Goal: Information Seeking & Learning: Understand process/instructions

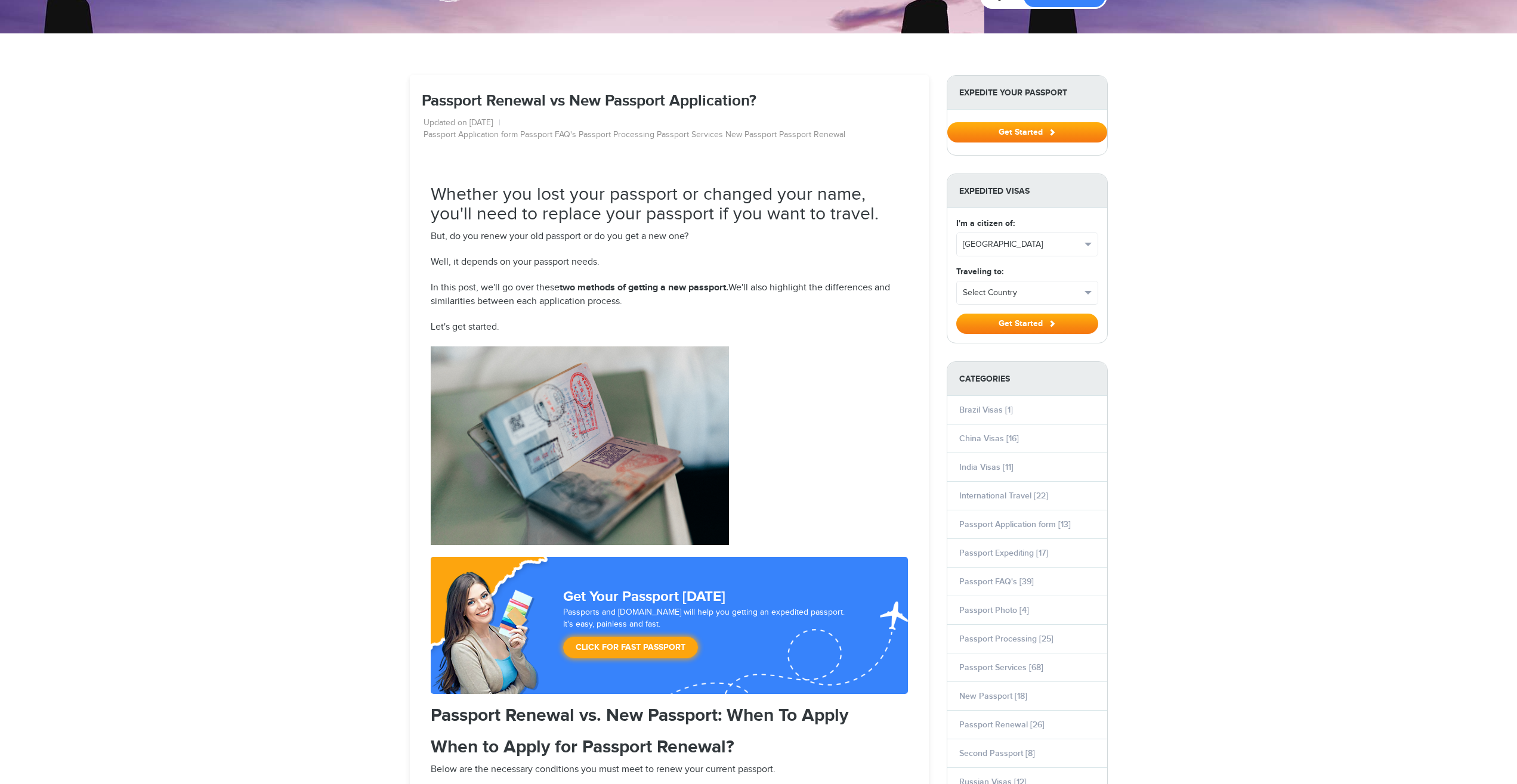
scroll to position [104, 0]
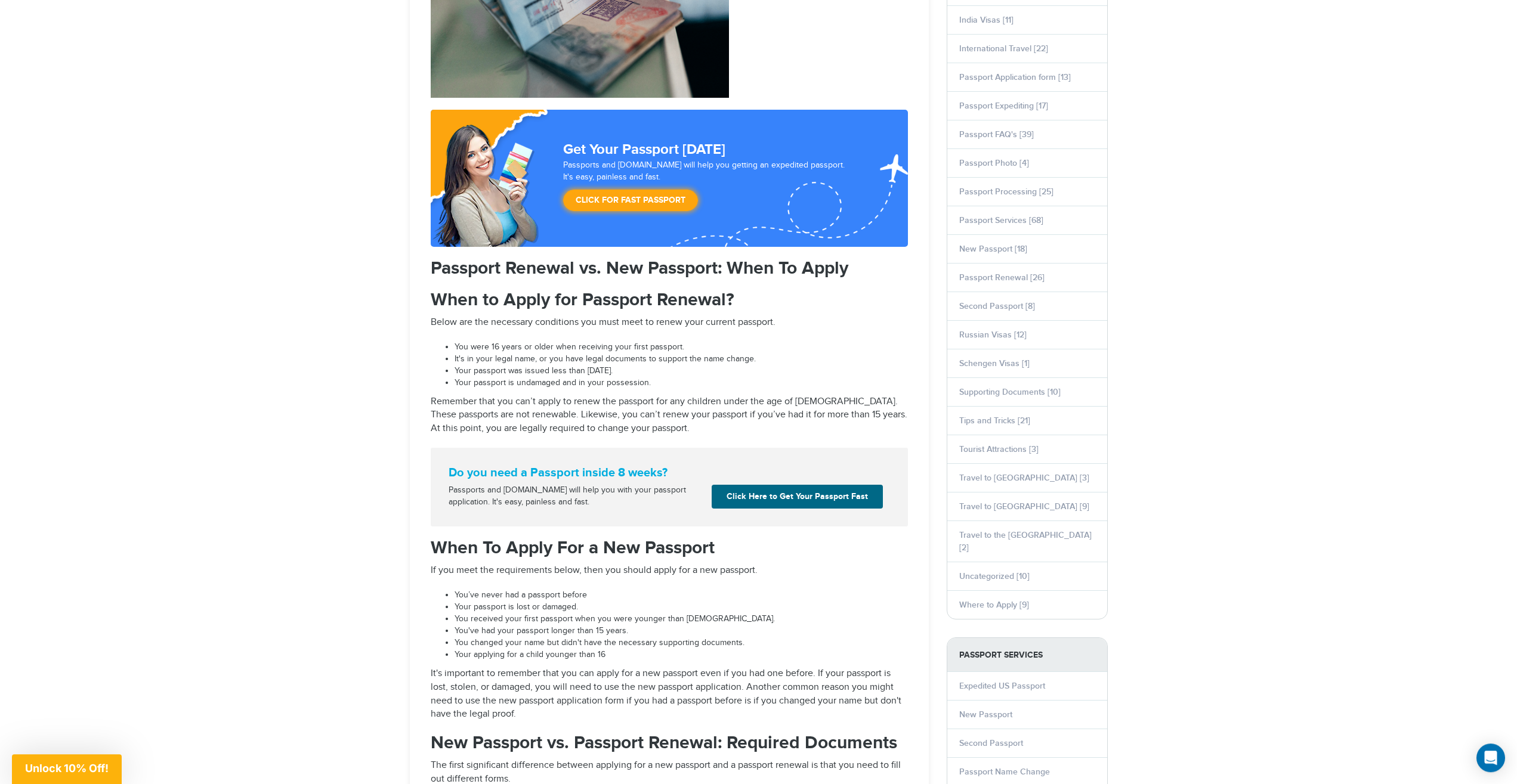
drag, startPoint x: 394, startPoint y: 207, endPoint x: 401, endPoint y: 286, distance: 79.3
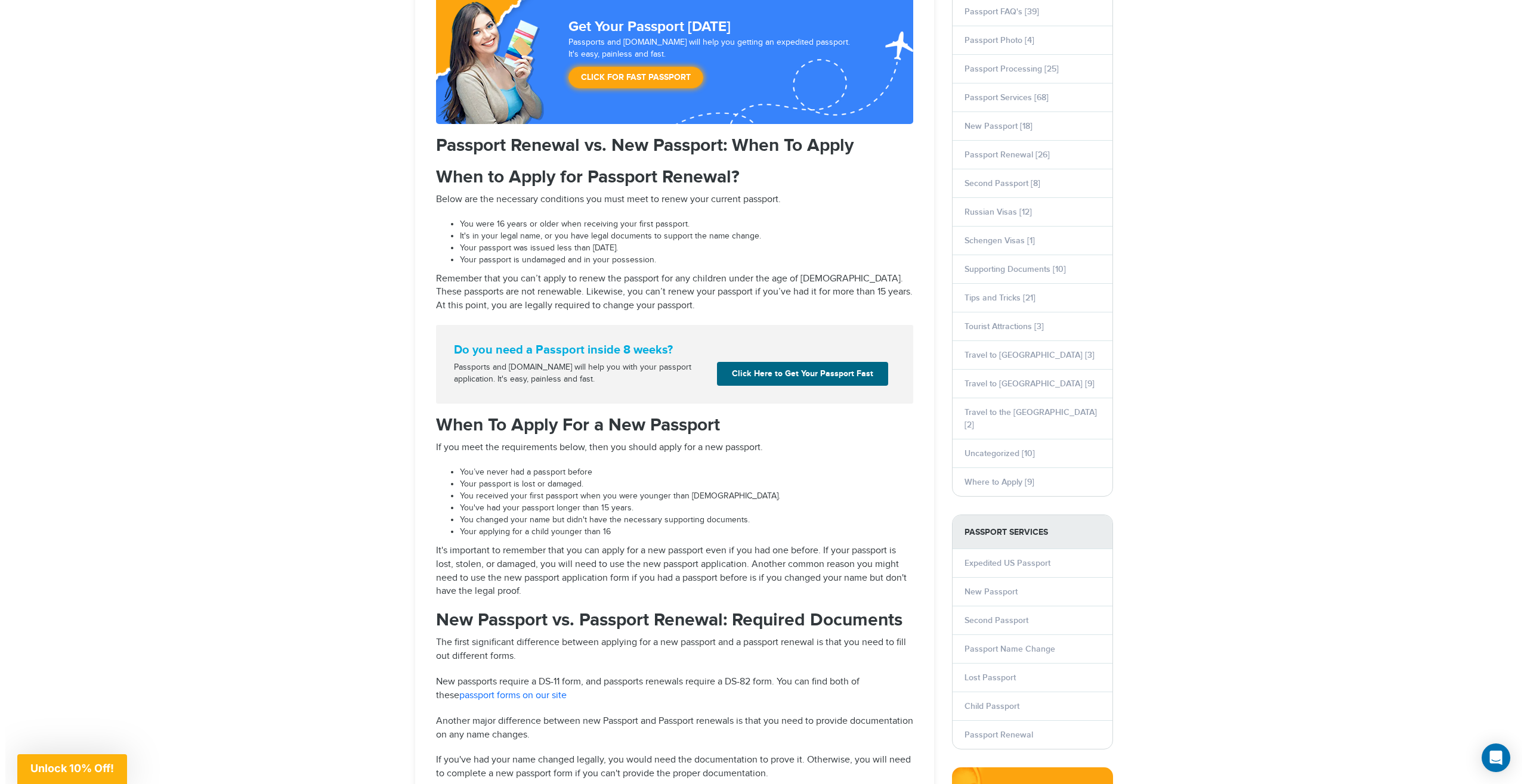
scroll to position [645, 0]
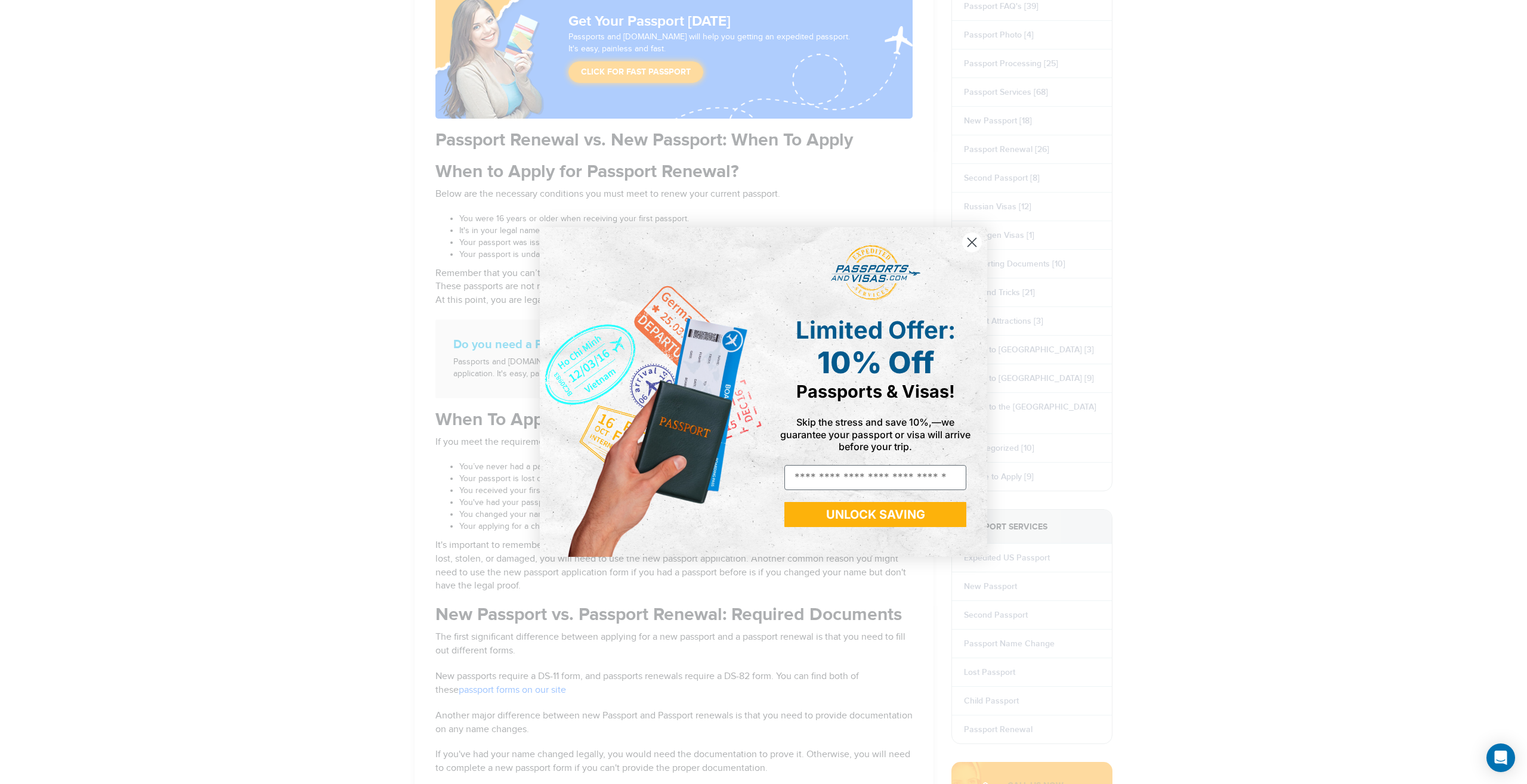
drag, startPoint x: 308, startPoint y: 137, endPoint x: 594, endPoint y: 210, distance: 295.2
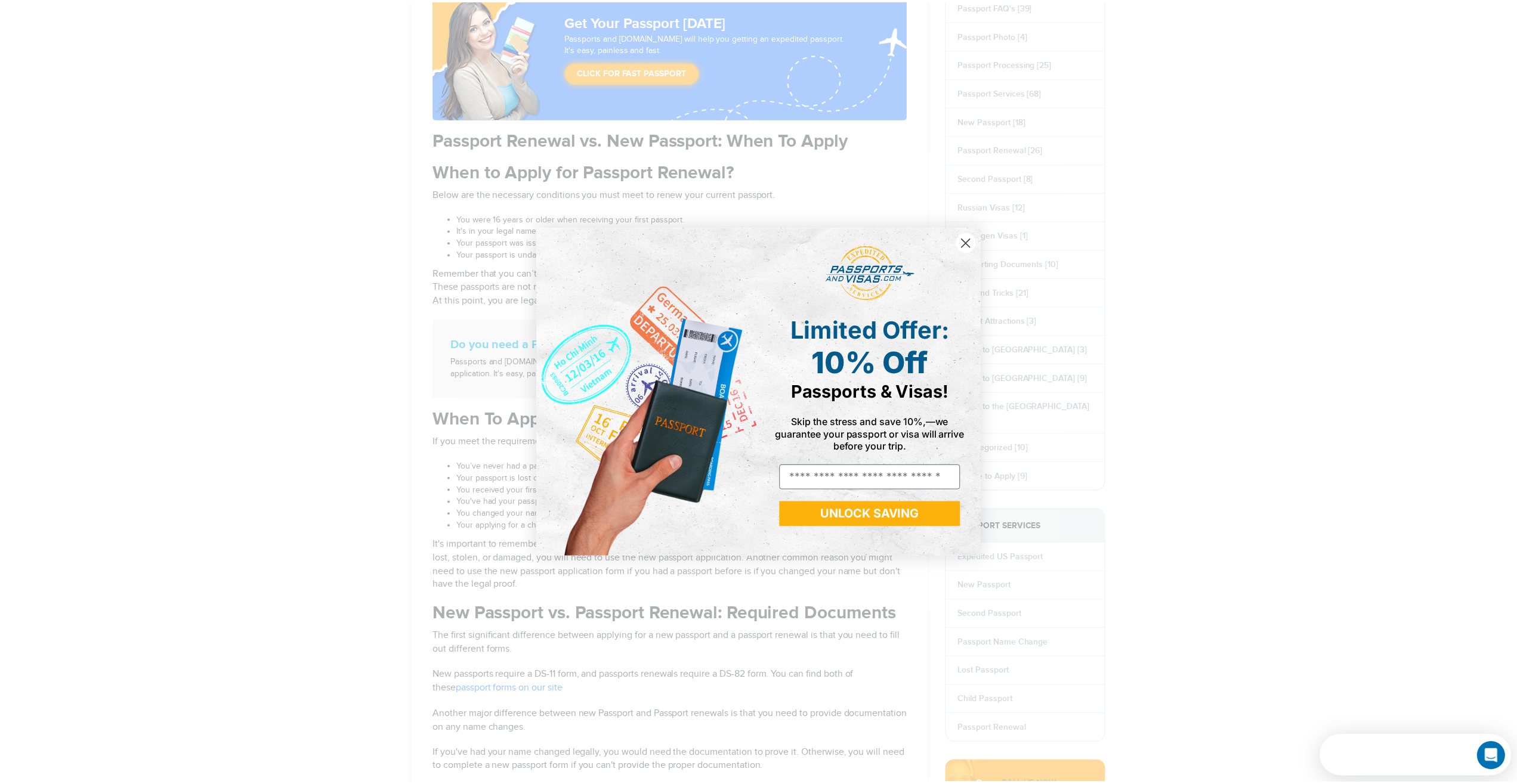
scroll to position [0, 0]
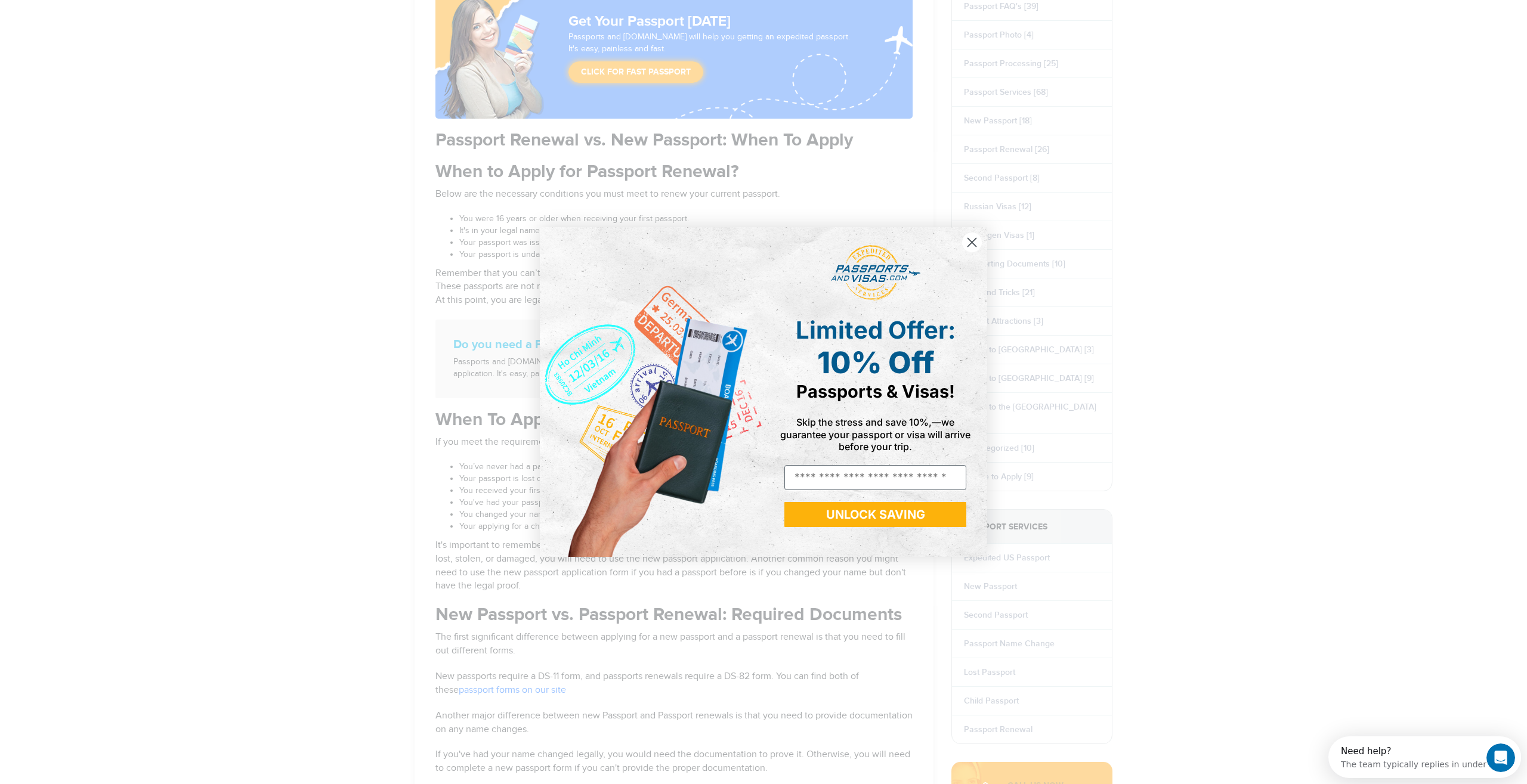
click at [970, 238] on circle "Close dialog" at bounding box center [972, 242] width 19 height 19
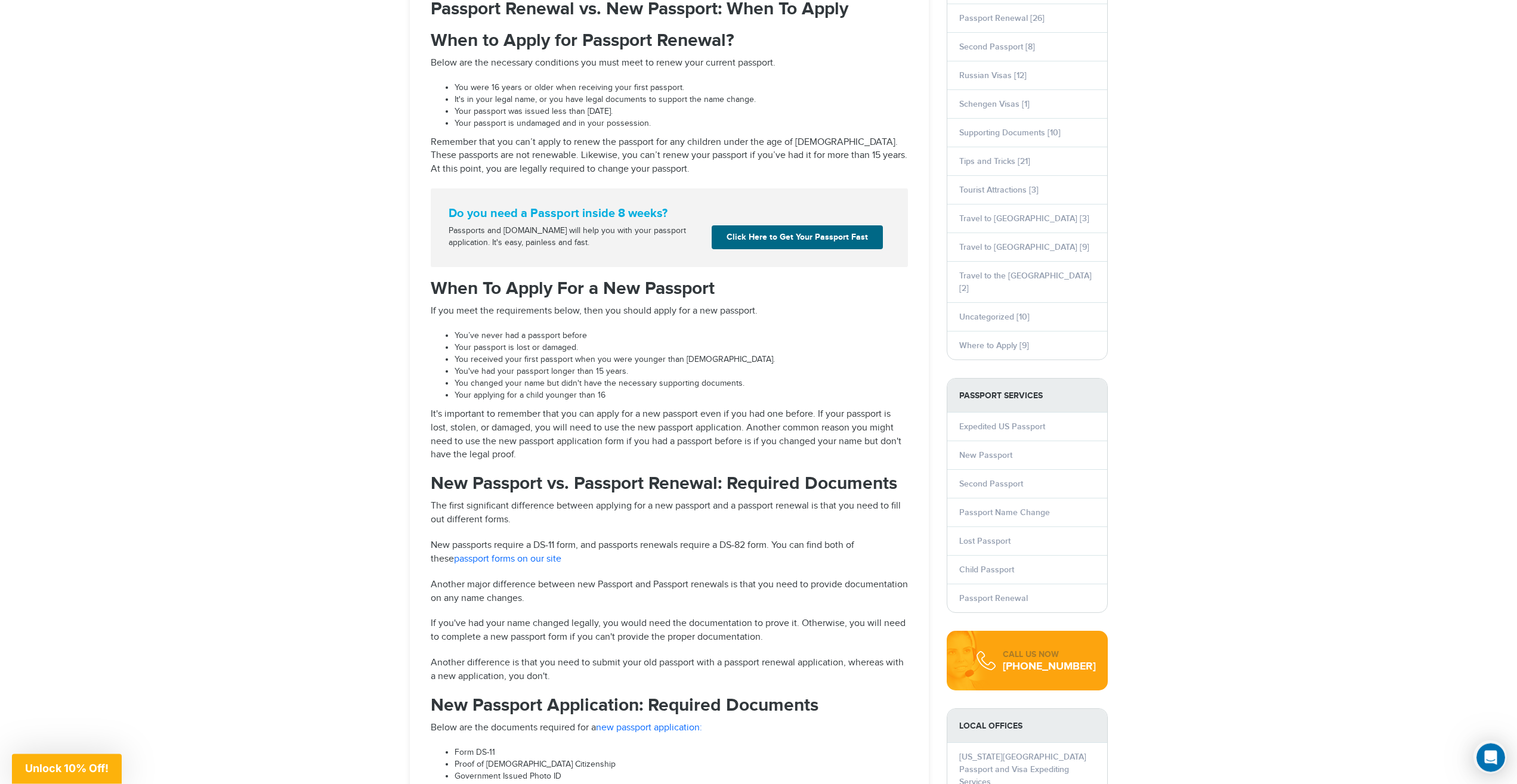
drag, startPoint x: 385, startPoint y: 150, endPoint x: 386, endPoint y: 165, distance: 15.0
click at [491, 102] on li "It's in your legal name, or you have legal documents to support the name change." at bounding box center [681, 99] width 453 height 12
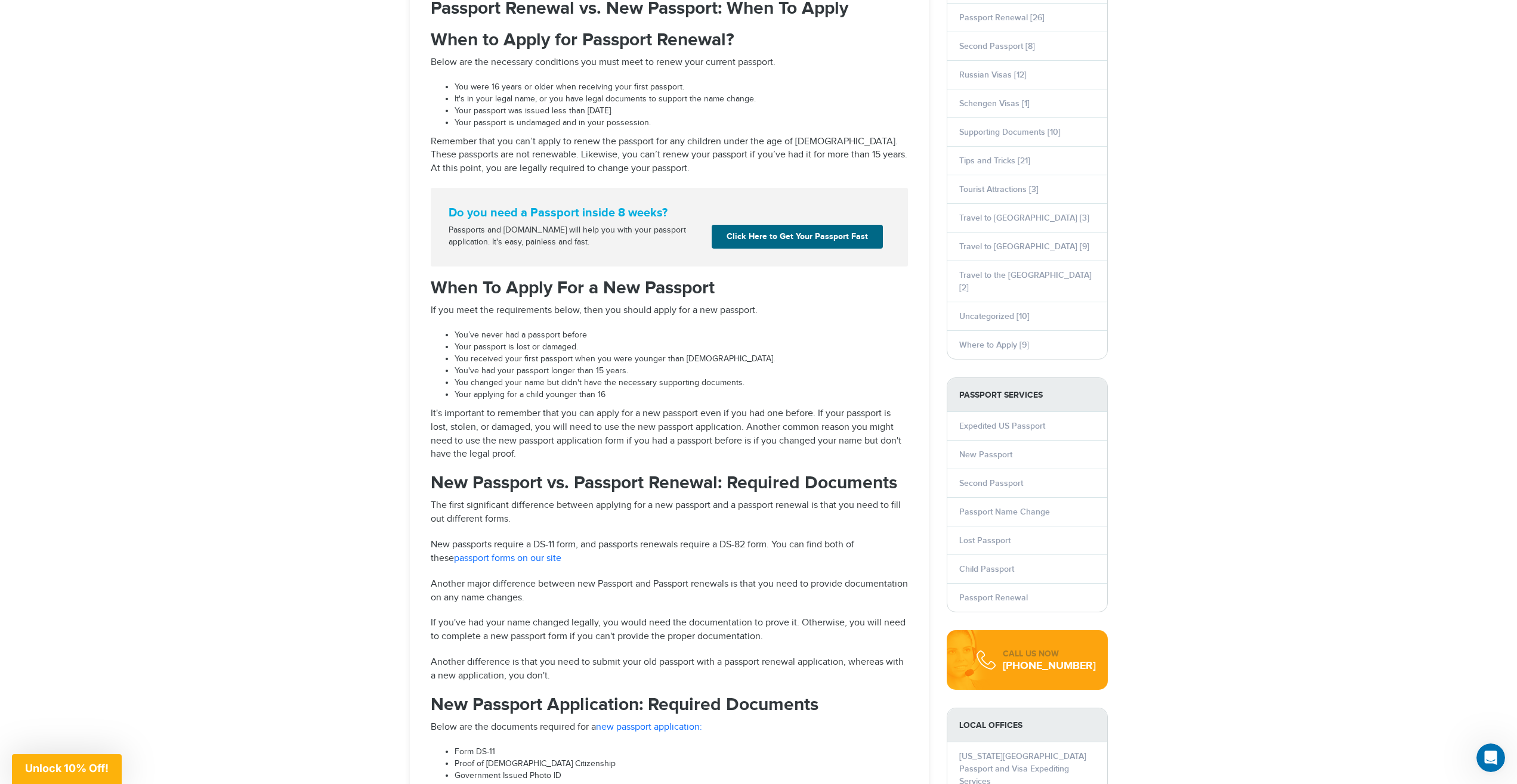
click at [491, 102] on li "It's in your legal name, or you have legal documents to support the name change." at bounding box center [681, 99] width 453 height 12
click at [478, 114] on li "Your passport was issued less than [DATE]." at bounding box center [681, 111] width 453 height 12
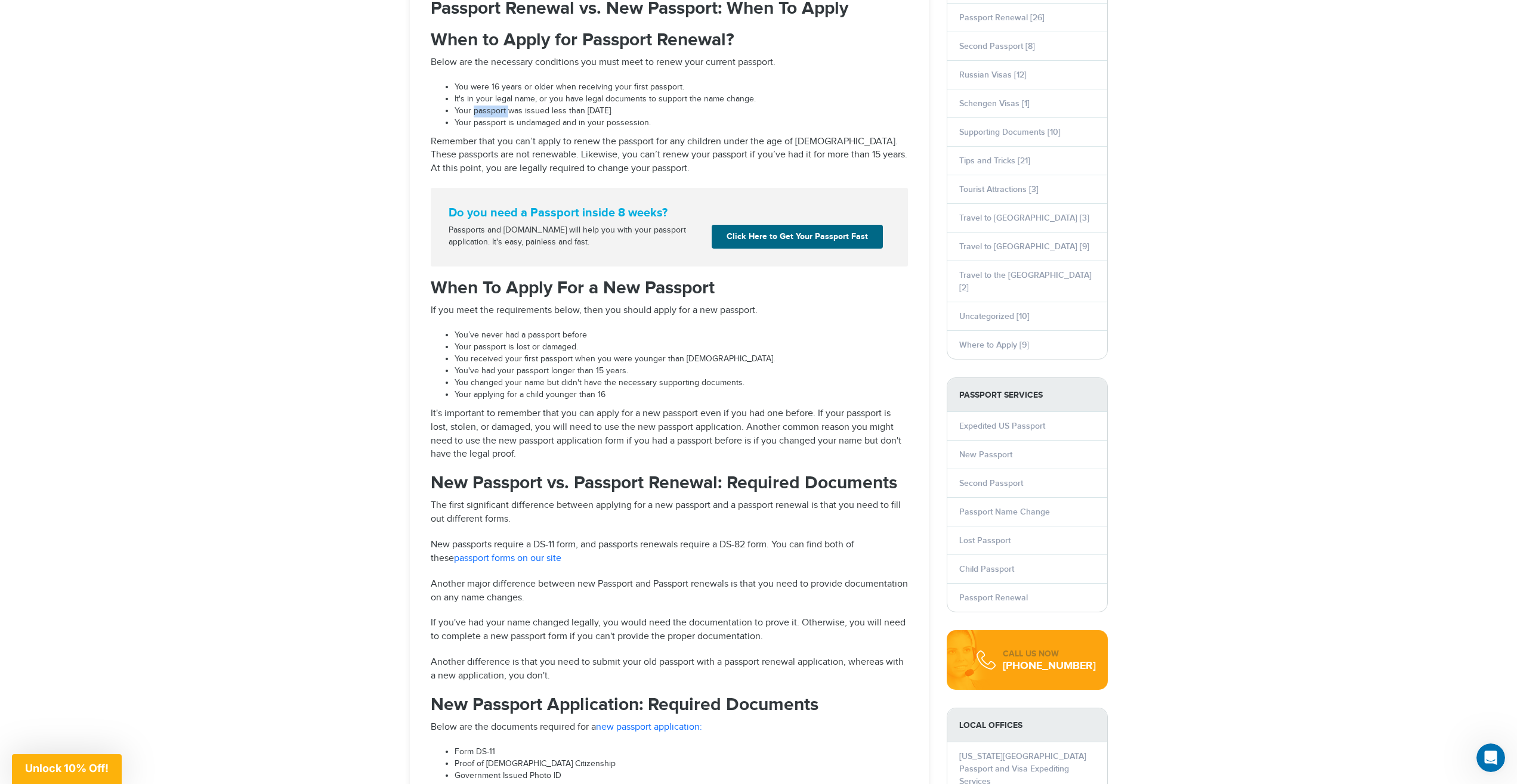
click at [478, 114] on li "Your passport was issued less than [DATE]." at bounding box center [681, 111] width 453 height 12
click at [478, 129] on li "Your passport is undamaged and in your possession." at bounding box center [681, 123] width 453 height 12
click at [480, 124] on li "Your passport is undamaged and in your possession." at bounding box center [681, 123] width 453 height 12
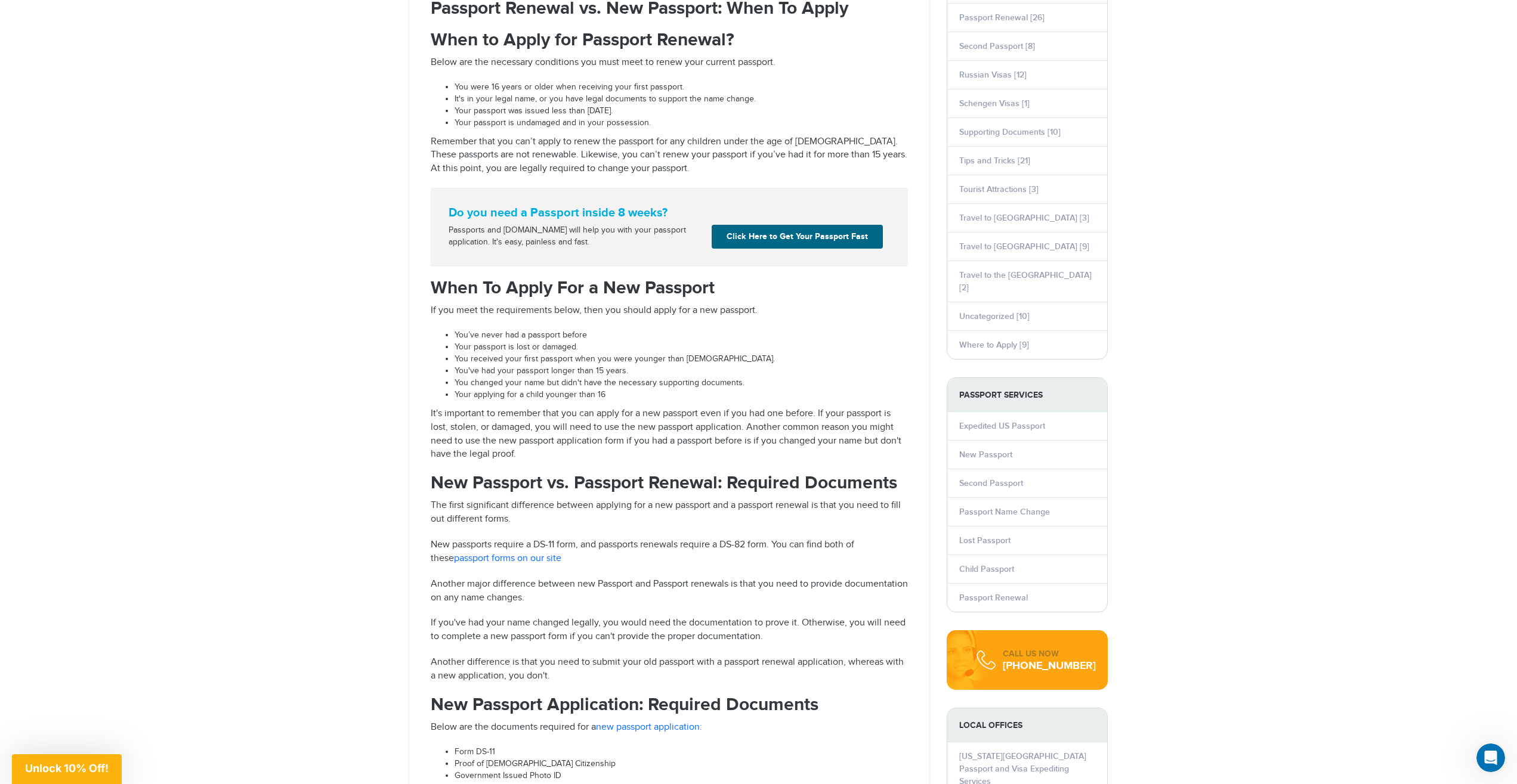
click at [480, 124] on li "Your passport is undamaged and in your possession." at bounding box center [681, 123] width 453 height 12
click at [481, 124] on li "Your passport is undamaged and in your possession." at bounding box center [681, 123] width 453 height 12
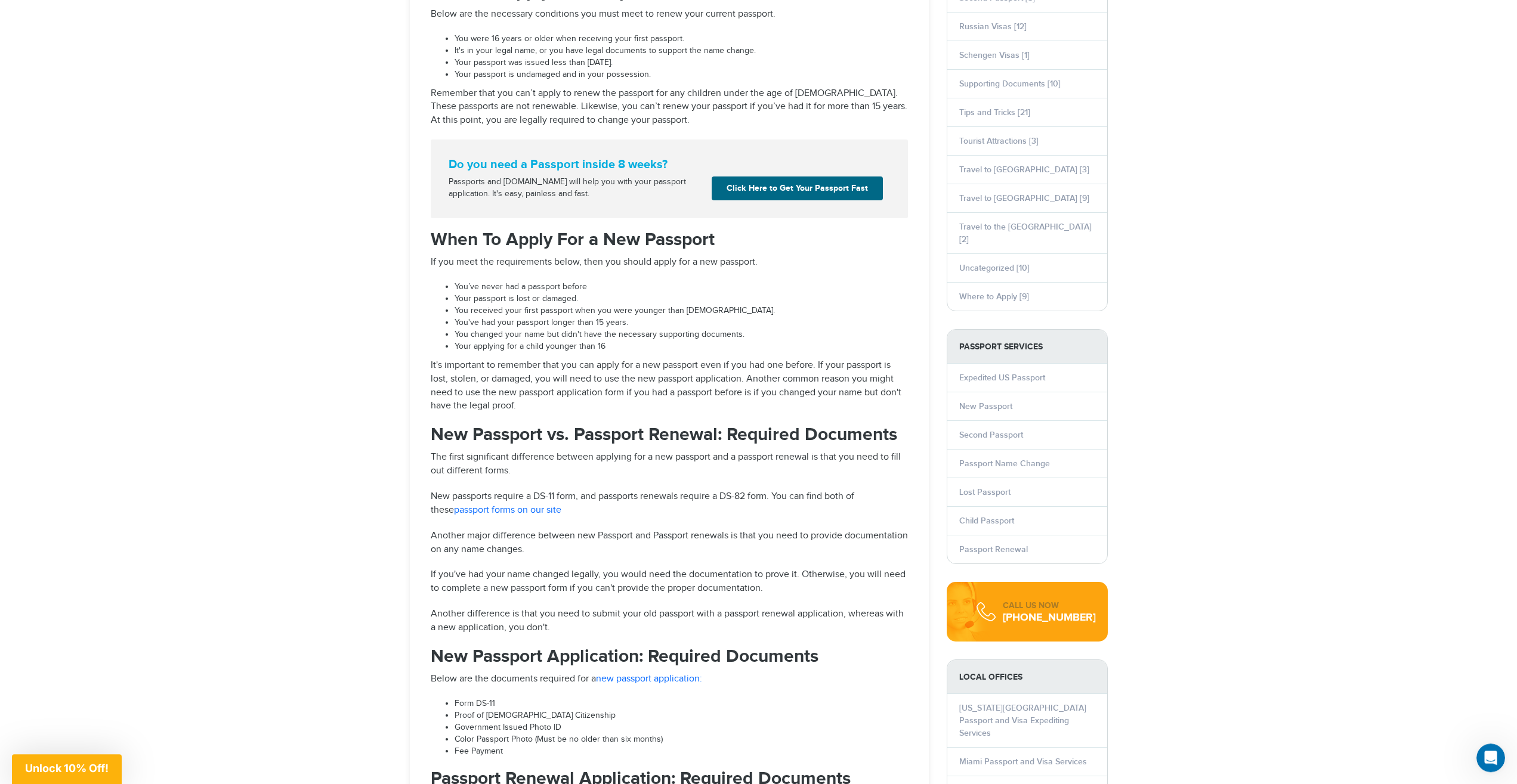
scroll to position [959, 0]
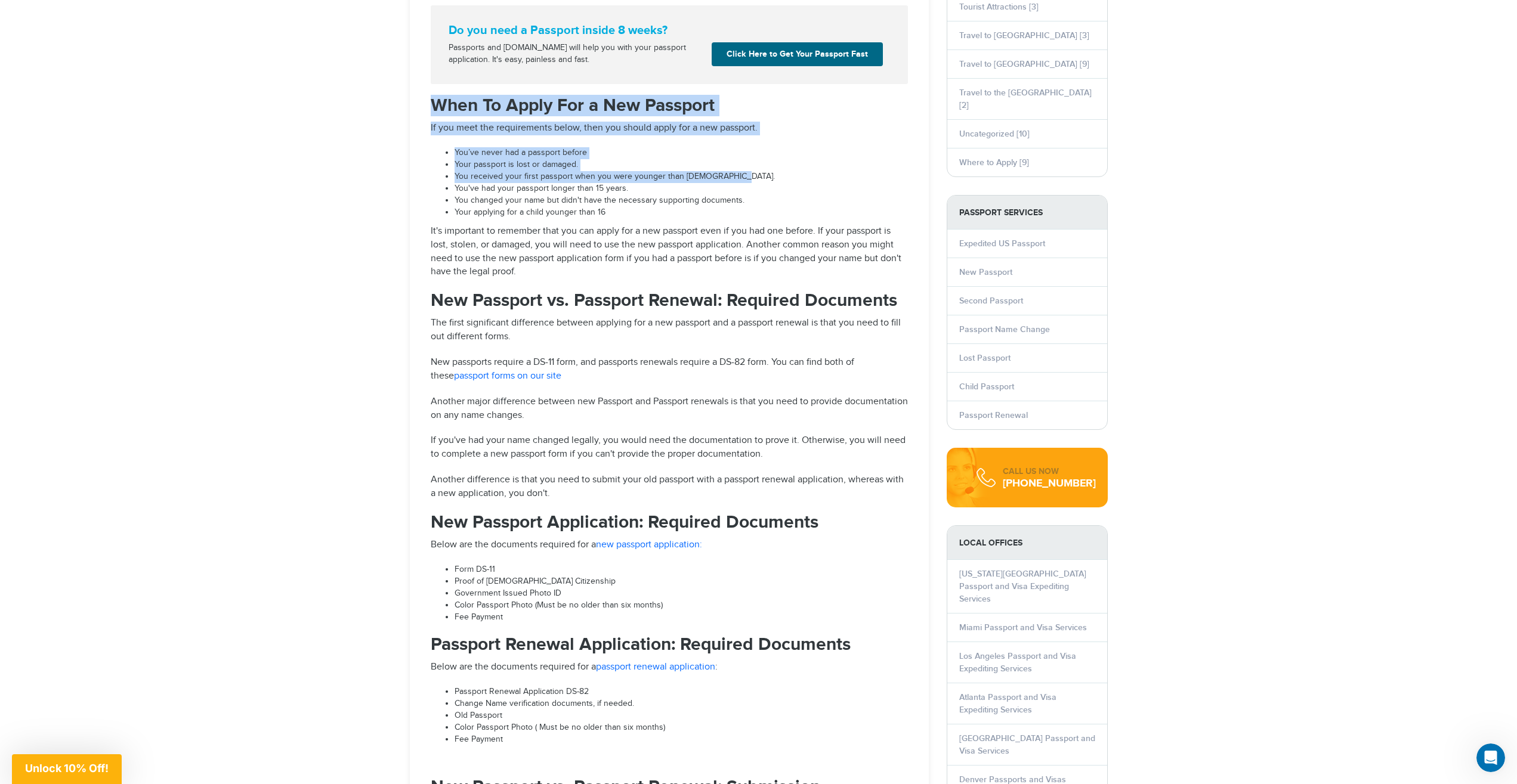
drag, startPoint x: 425, startPoint y: 110, endPoint x: 735, endPoint y: 182, distance: 318.3
click at [735, 182] on div "Whether you lost your passport or changed your name, you'll need to replace you…" at bounding box center [669, 288] width 495 height 1987
click at [735, 182] on li "You received your first passport when you were younger than [DEMOGRAPHIC_DATA]." at bounding box center [681, 177] width 453 height 12
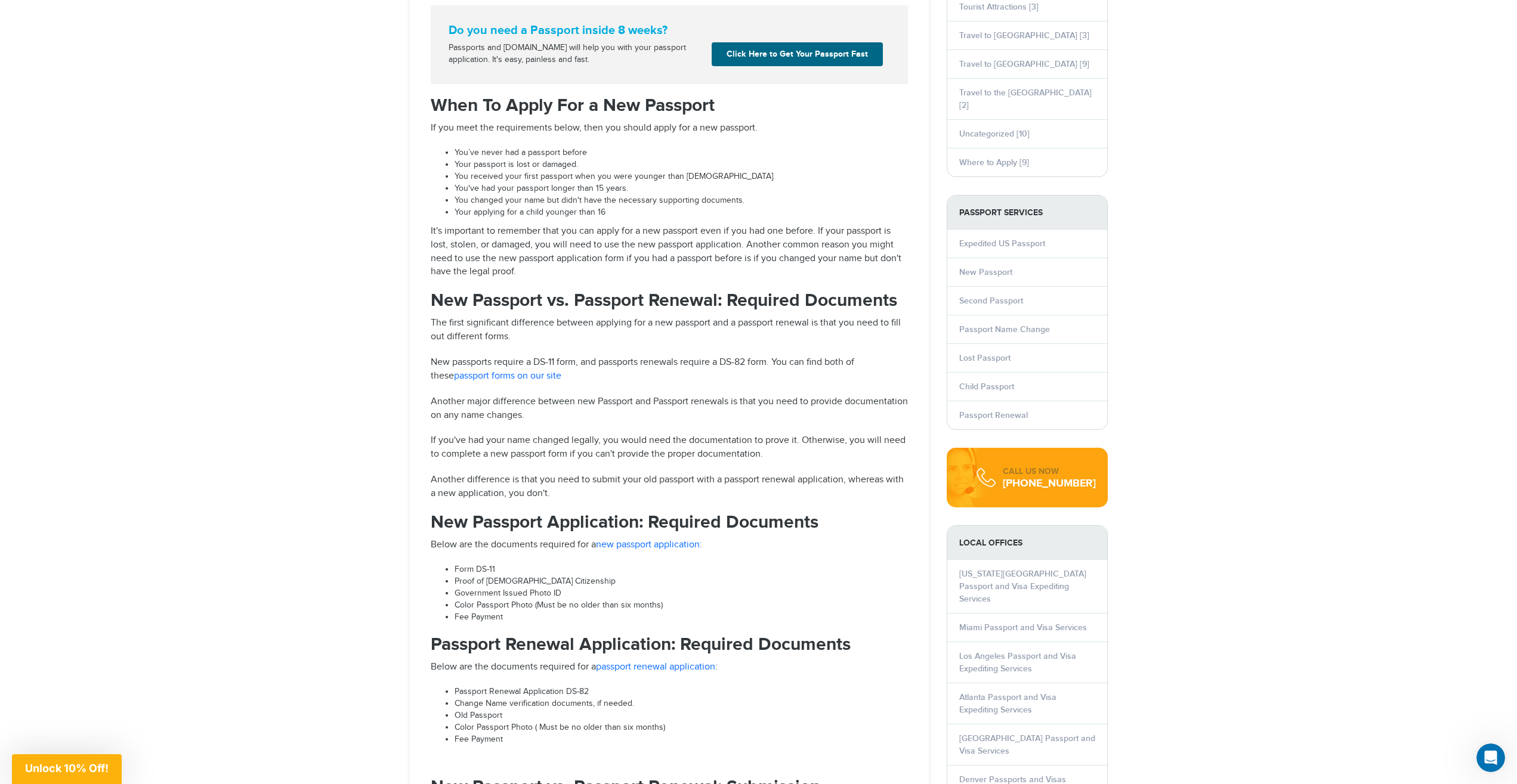
drag, startPoint x: 452, startPoint y: 193, endPoint x: 640, endPoint y: 203, distance: 188.3
click at [642, 203] on ul "You’ve never had a passport before Your passport is lost or damaged. You receiv…" at bounding box center [669, 183] width 477 height 72
drag, startPoint x: 456, startPoint y: 187, endPoint x: 577, endPoint y: 193, distance: 121.1
click at [577, 193] on ul "You’ve never had a passport before Your passport is lost or damaged. You receiv…" at bounding box center [669, 183] width 477 height 72
click at [583, 193] on li "You've had your passport longer than 15 years." at bounding box center [681, 189] width 453 height 12
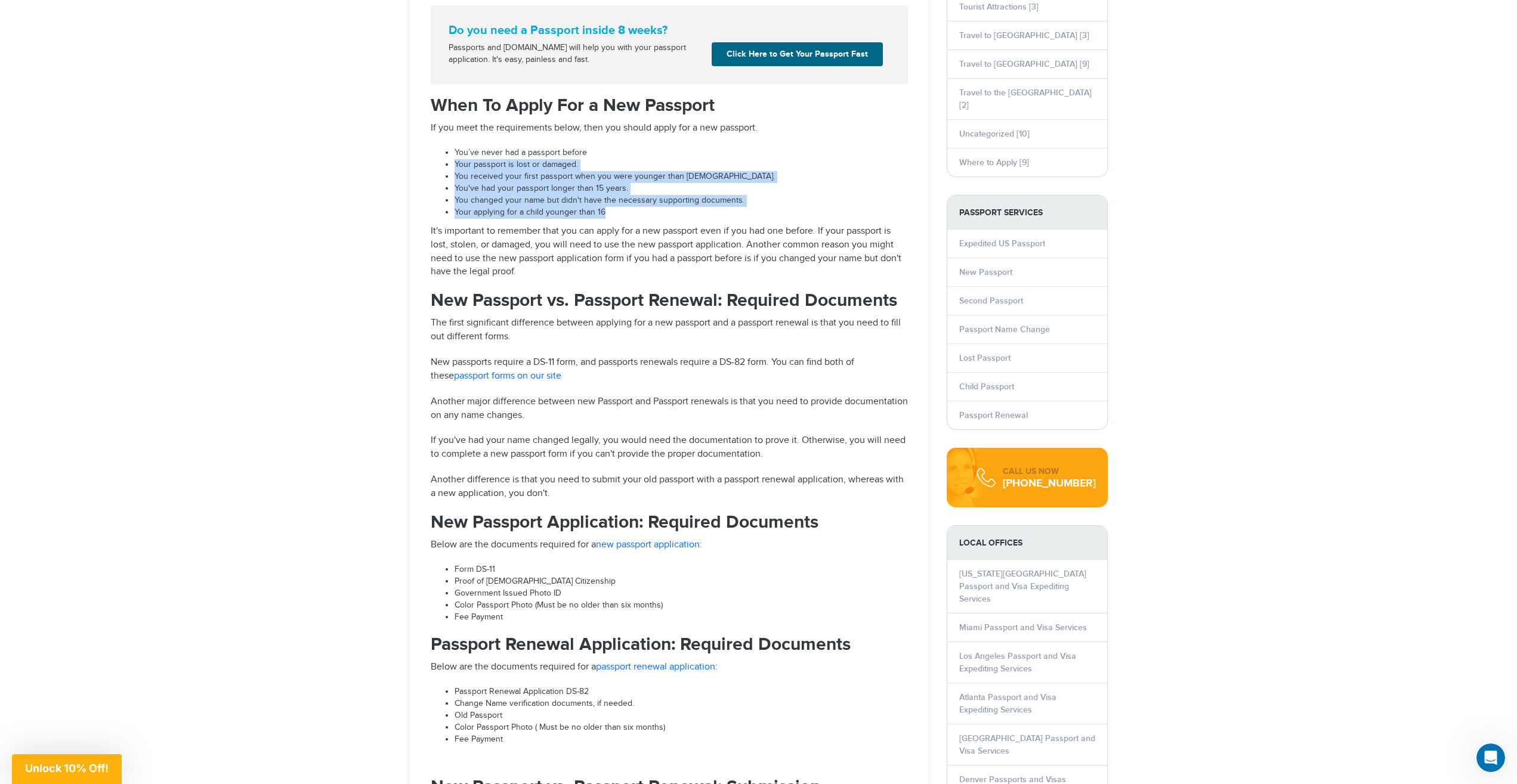
drag, startPoint x: 633, startPoint y: 217, endPoint x: 431, endPoint y: 164, distance: 208.8
click at [431, 164] on ul "You’ve never had a passport before Your passport is lost or damaged. You receiv…" at bounding box center [669, 183] width 477 height 72
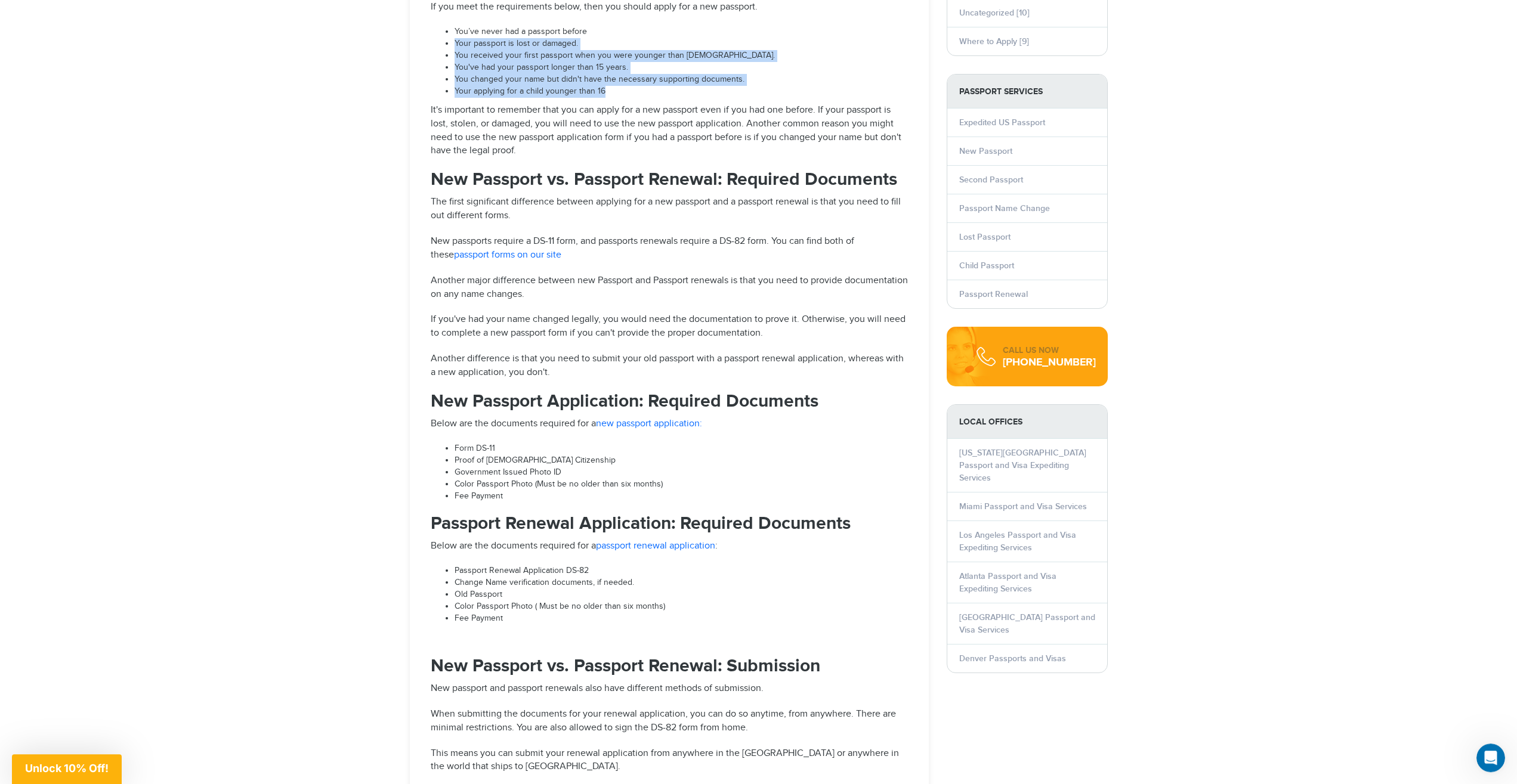
scroll to position [1081, 0]
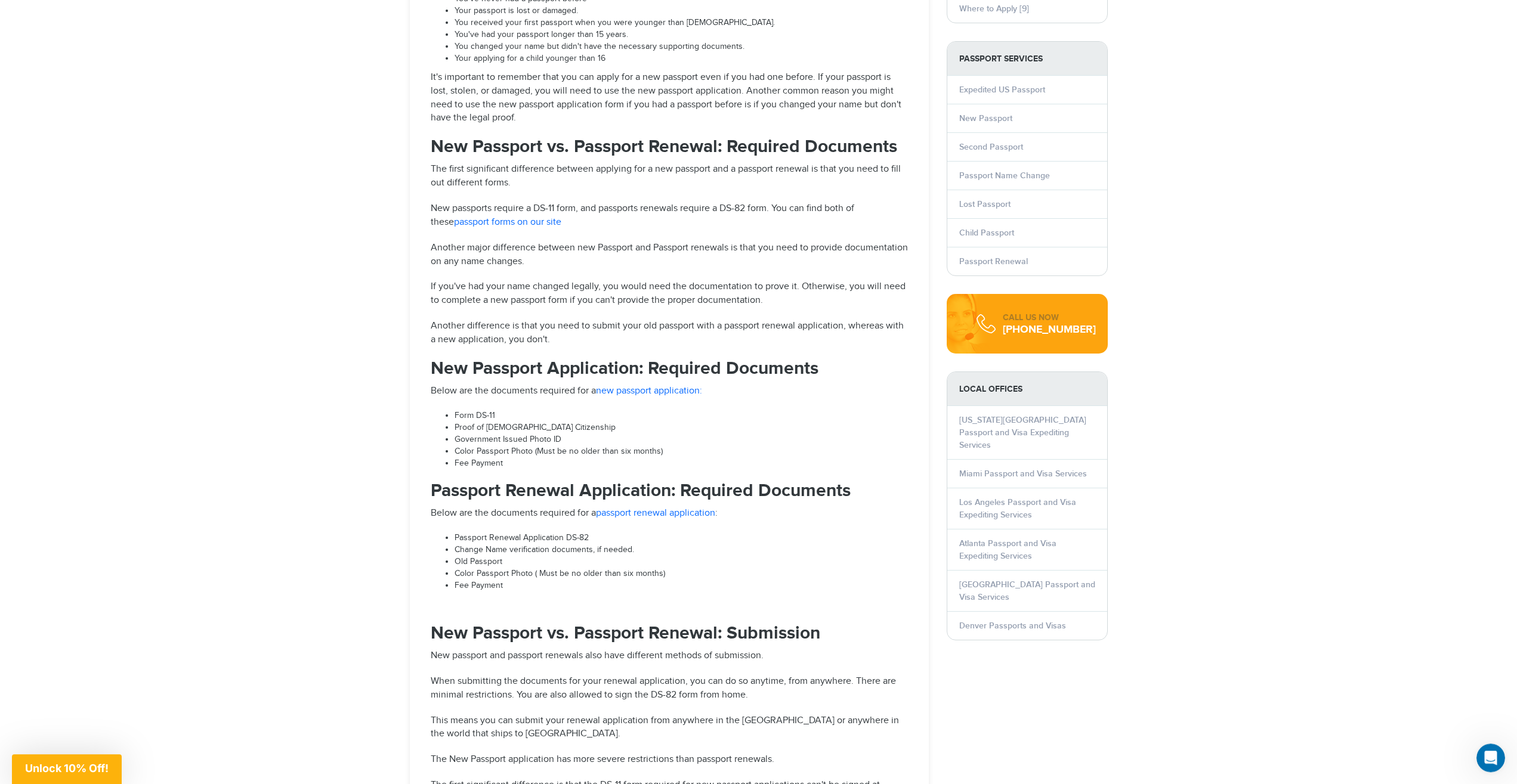
drag, startPoint x: 361, startPoint y: 146, endPoint x: 369, endPoint y: 158, distance: 14.4
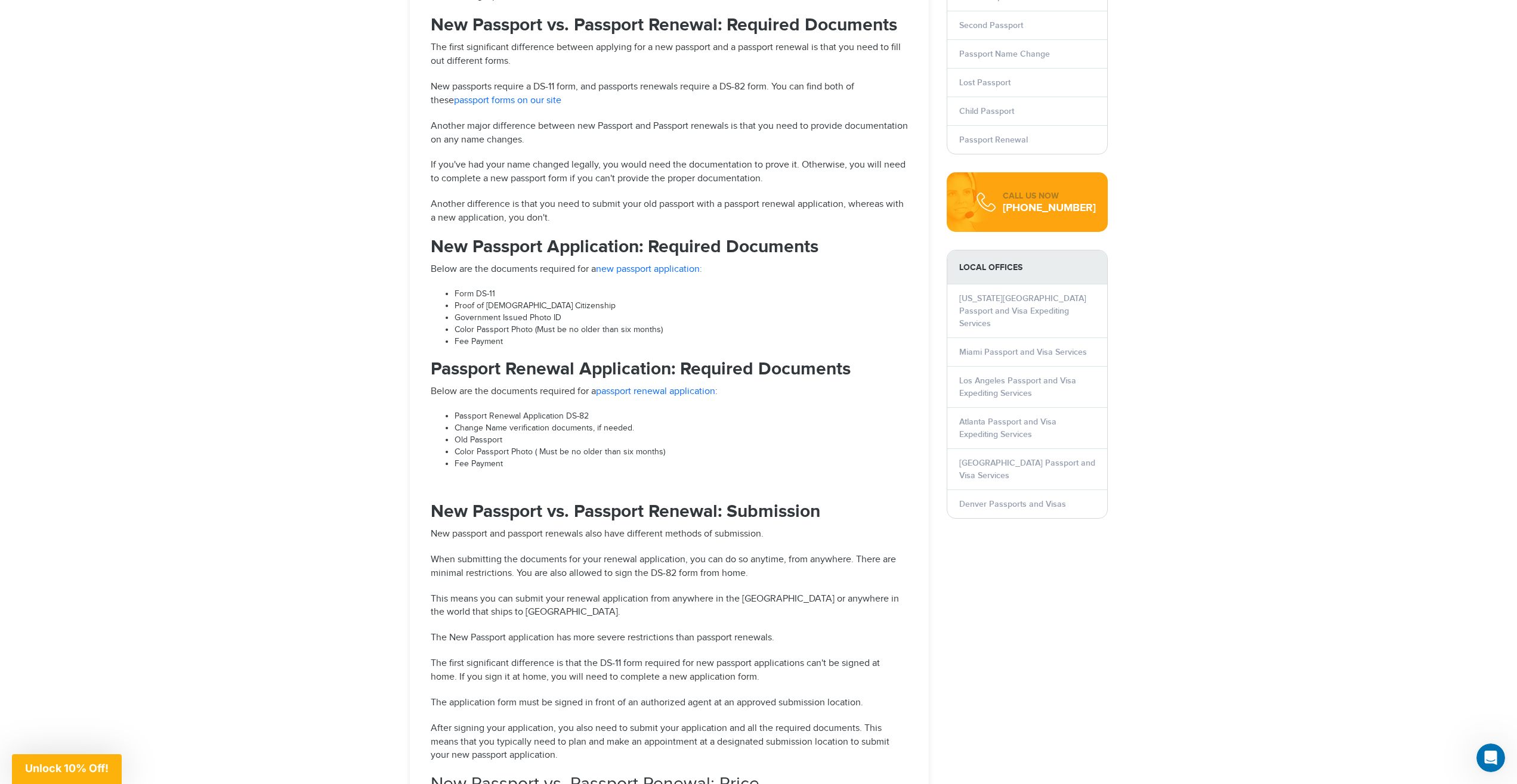
drag, startPoint x: 394, startPoint y: 137, endPoint x: 388, endPoint y: 164, distance: 27.7
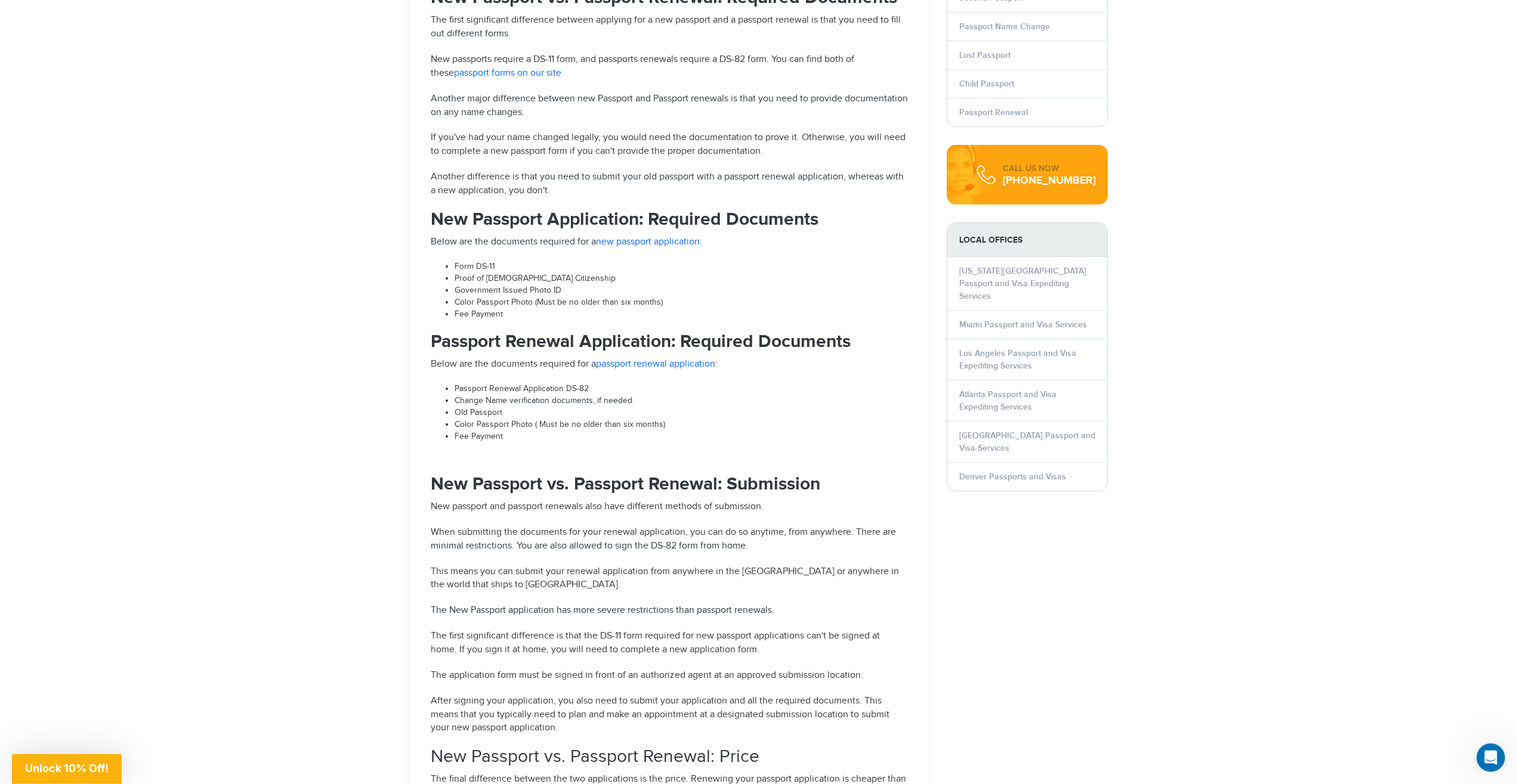
drag, startPoint x: 377, startPoint y: 130, endPoint x: 377, endPoint y: 144, distance: 14.0
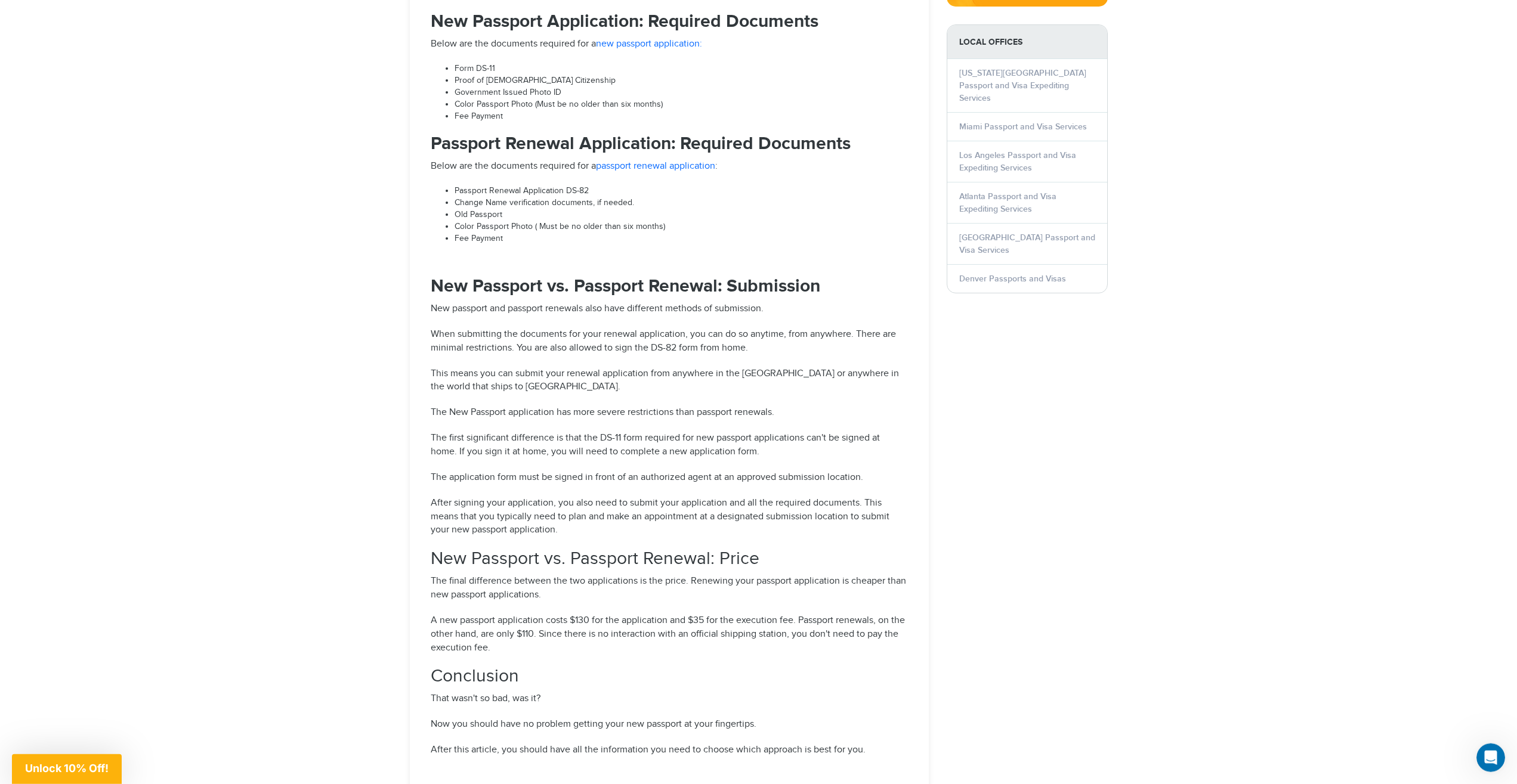
drag, startPoint x: 383, startPoint y: 96, endPoint x: 382, endPoint y: 120, distance: 24.0
click at [463, 108] on li "Color Passport Photo (Must be no older than six months)" at bounding box center [681, 104] width 453 height 12
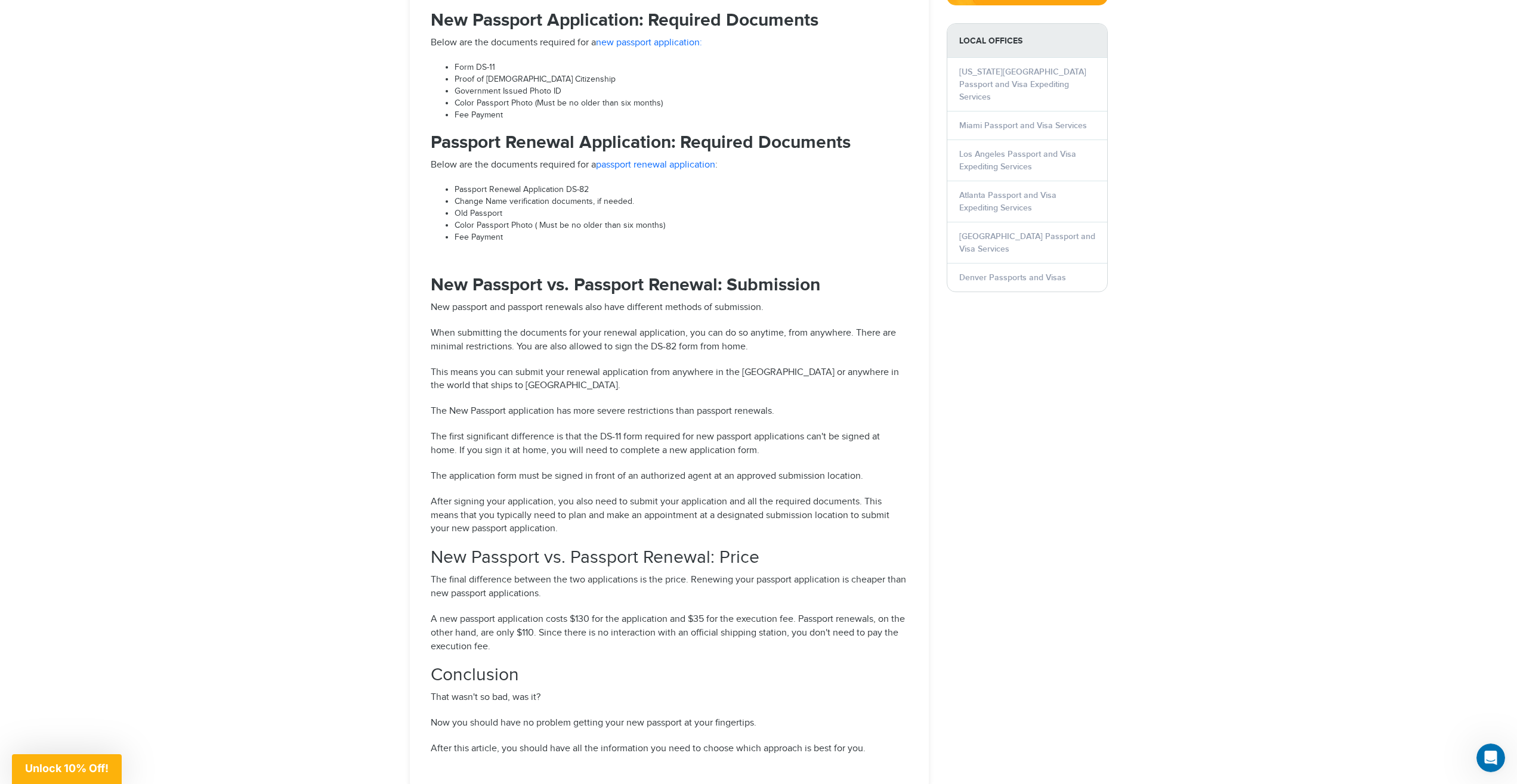
click at [476, 98] on li "Government Issued Photo ID" at bounding box center [681, 92] width 453 height 12
click at [482, 110] on li "Color Passport Photo (Must be no older than six months)" at bounding box center [681, 104] width 453 height 12
click at [481, 110] on li "Color Passport Photo (Must be no older than six months)" at bounding box center [681, 104] width 453 height 12
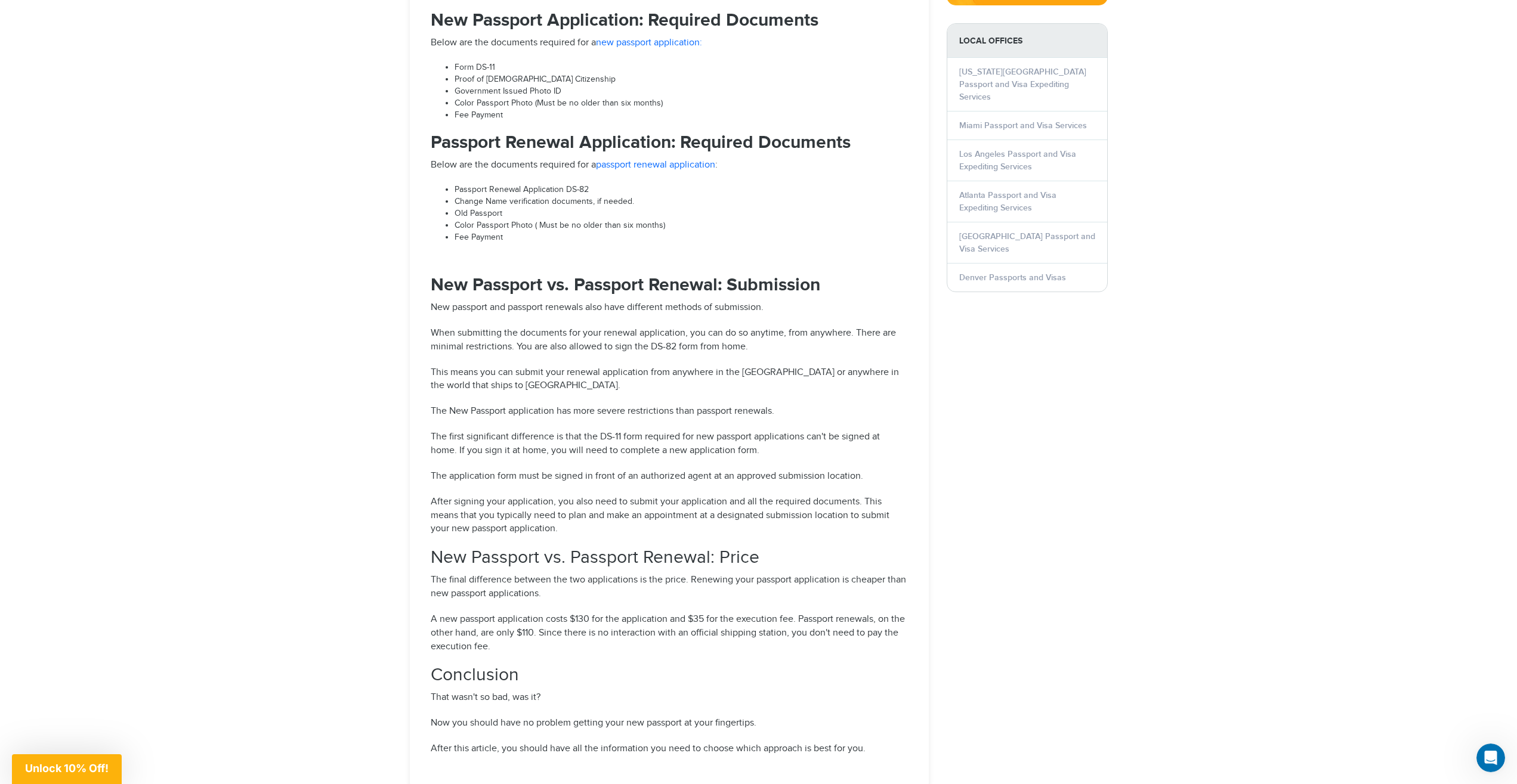
click at [481, 110] on li "Color Passport Photo (Must be no older than six months)" at bounding box center [681, 104] width 453 height 12
click at [477, 122] on li "Fee Payment" at bounding box center [681, 116] width 453 height 12
click at [471, 86] on li "Proof of [DEMOGRAPHIC_DATA] Citizenship" at bounding box center [681, 80] width 453 height 12
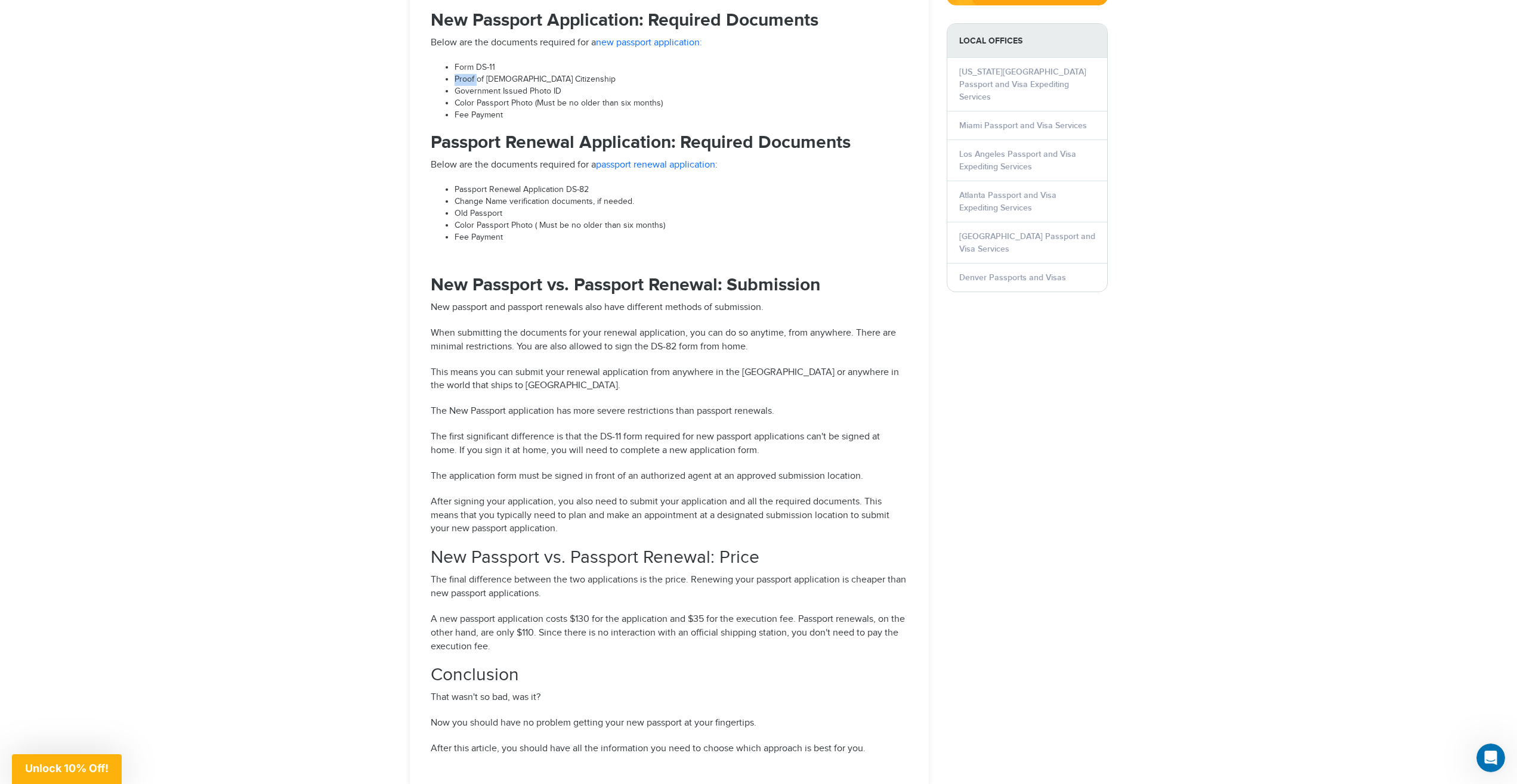
click at [471, 86] on li "Proof of [DEMOGRAPHIC_DATA] Citizenship" at bounding box center [681, 80] width 453 height 12
click at [468, 110] on li "Color Passport Photo (Must be no older than six months)" at bounding box center [681, 104] width 453 height 12
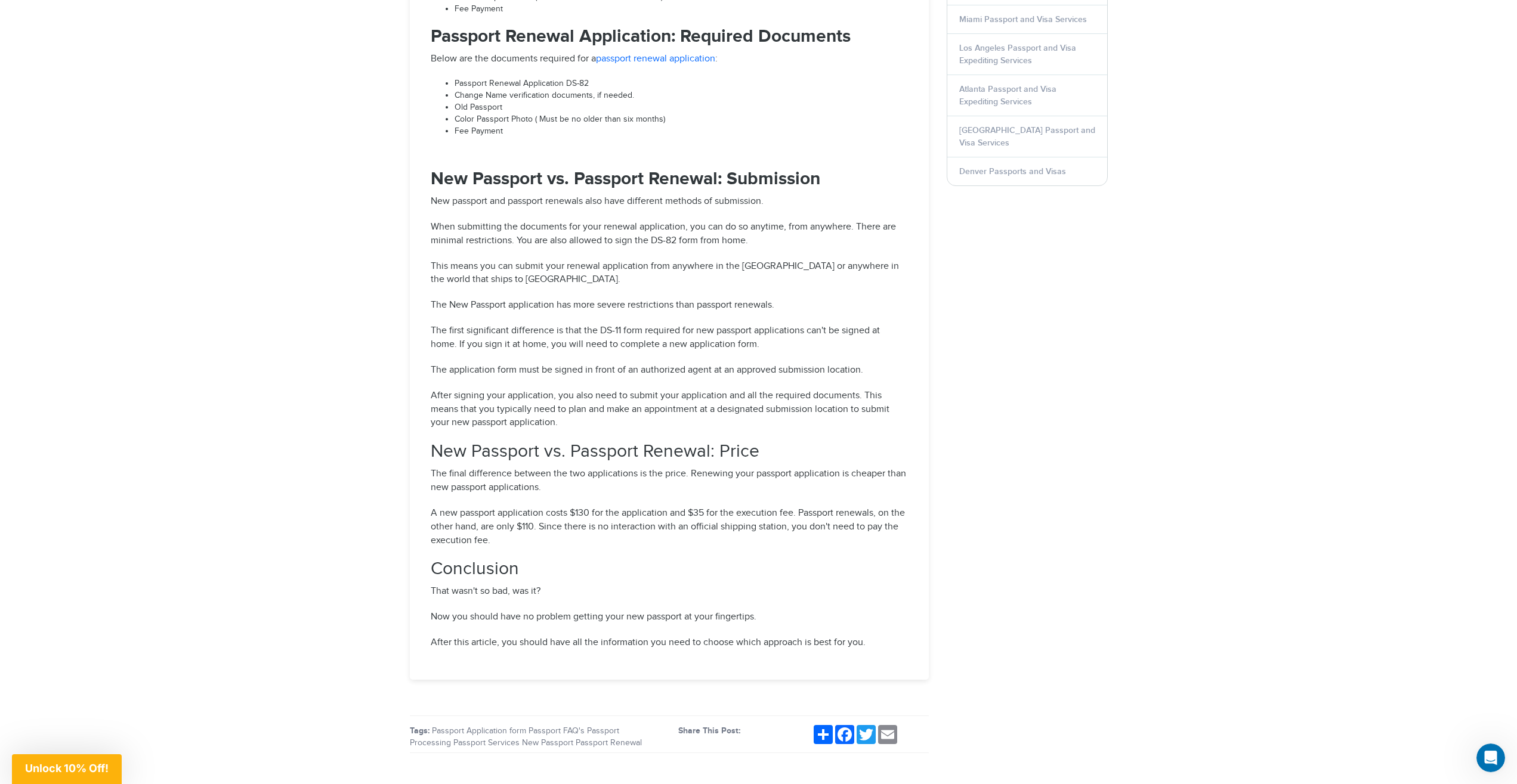
scroll to position [1593, 0]
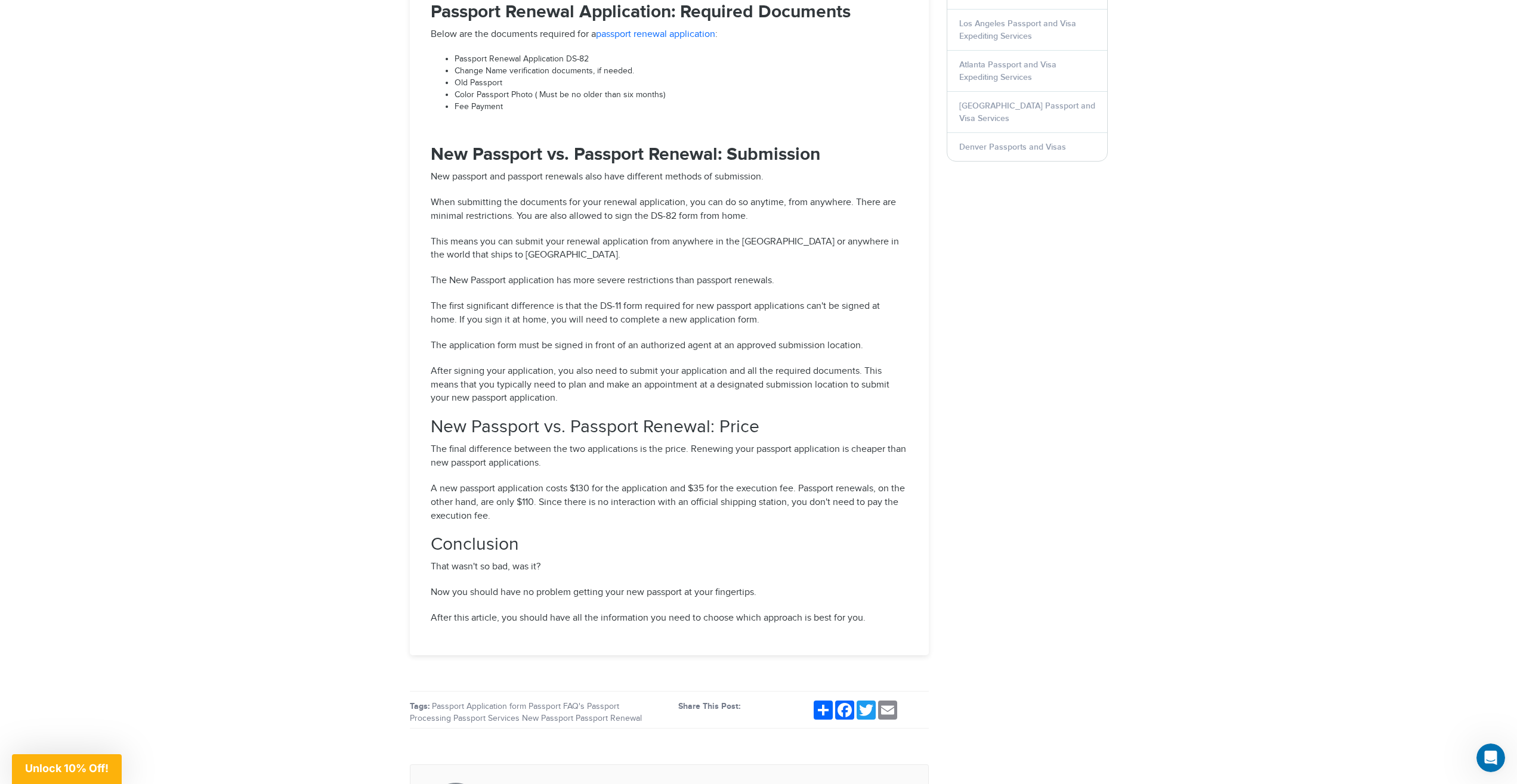
drag, startPoint x: 330, startPoint y: 153, endPoint x: 342, endPoint y: 178, distance: 27.7
click at [570, 455] on p "The final difference between the two applications is the price. Renewing your p…" at bounding box center [669, 456] width 477 height 28
click at [574, 434] on h2 "New Passport vs. Passport Renewal: Price" at bounding box center [669, 426] width 477 height 19
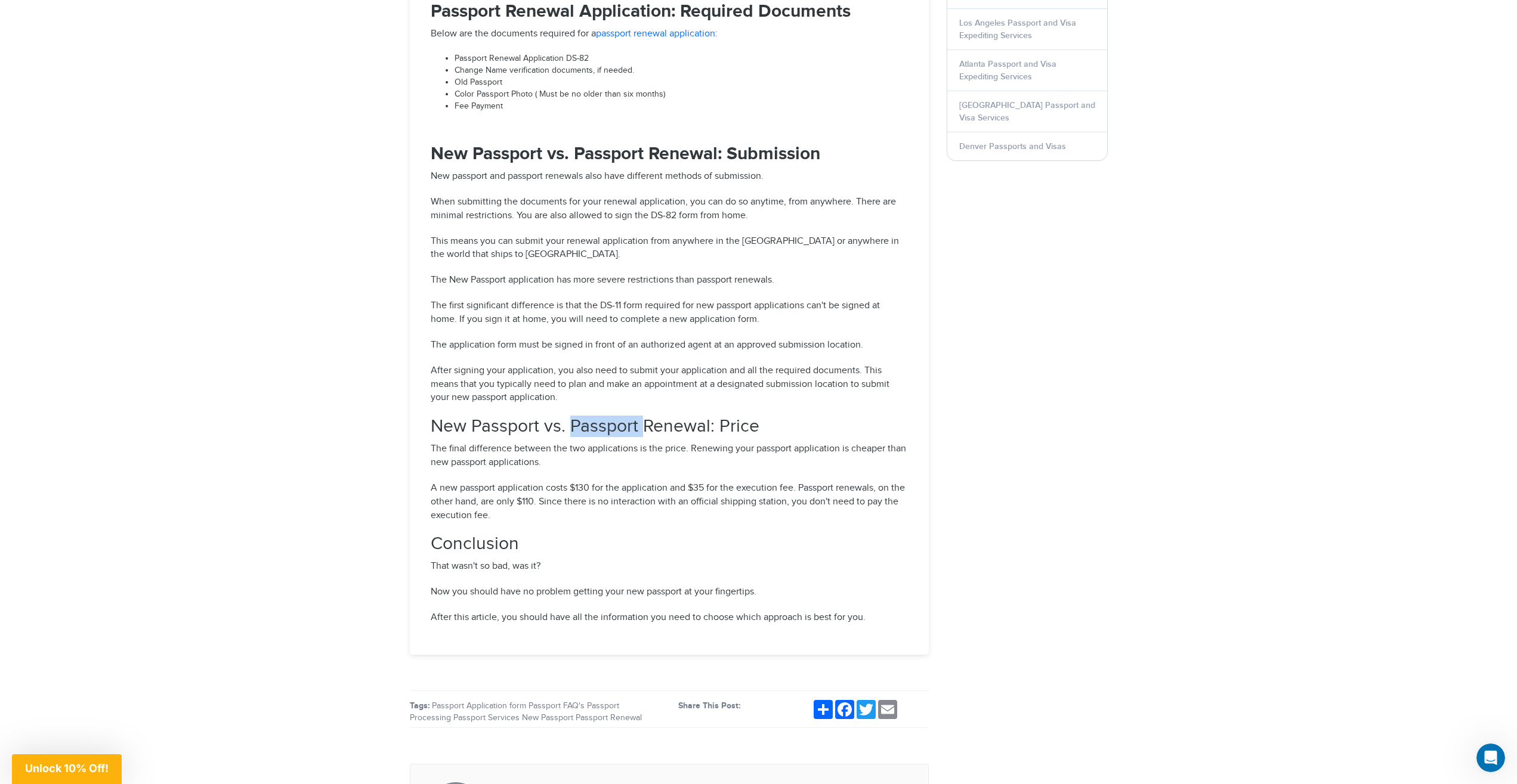
click at [574, 434] on h2 "New Passport vs. Passport Renewal: Price" at bounding box center [669, 426] width 477 height 19
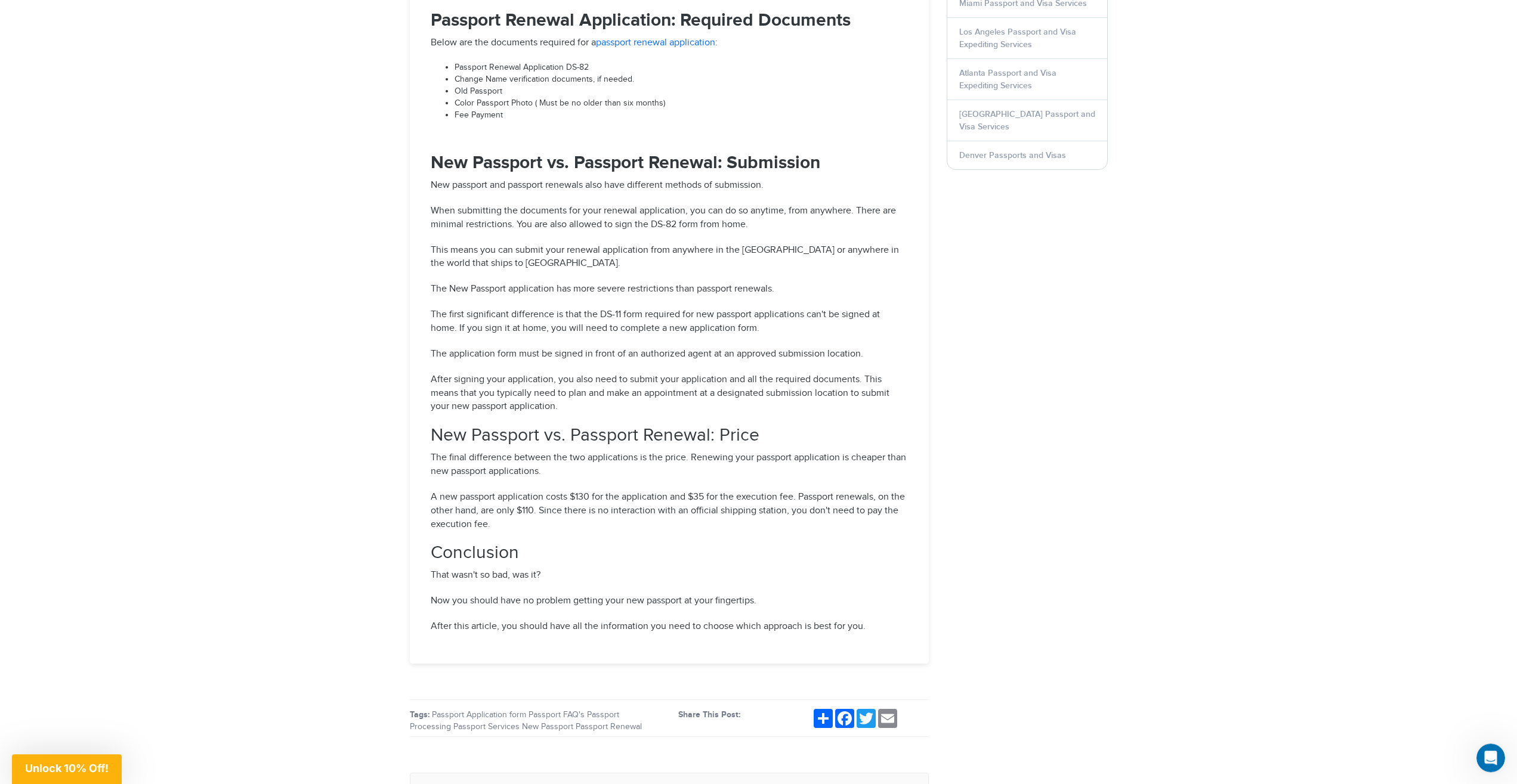
scroll to position [1579, 0]
drag, startPoint x: 546, startPoint y: 523, endPoint x: 546, endPoint y: 509, distance: 14.0
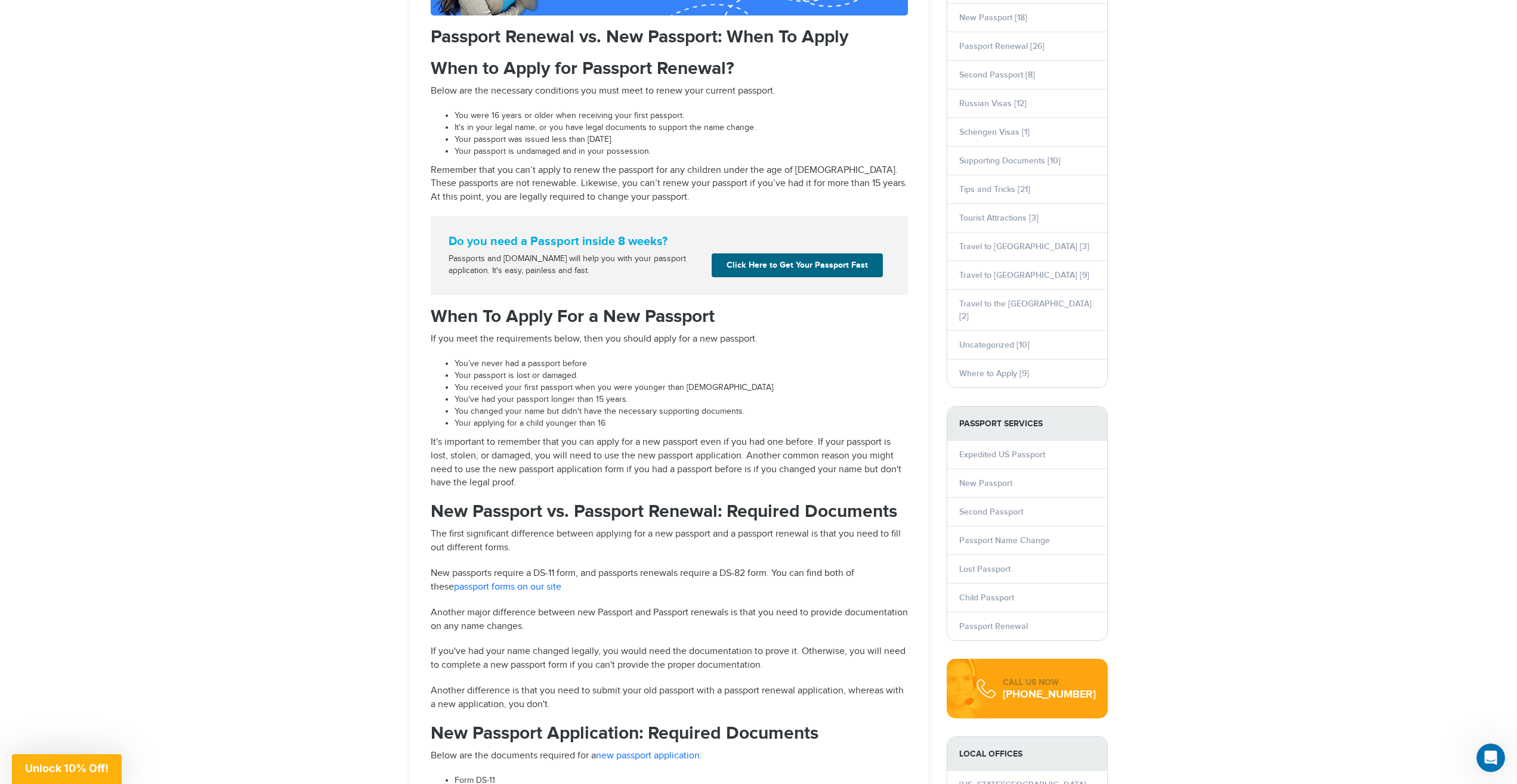
drag, startPoint x: 530, startPoint y: 544, endPoint x: 466, endPoint y: 108, distance: 440.7
